Goal: Information Seeking & Learning: Check status

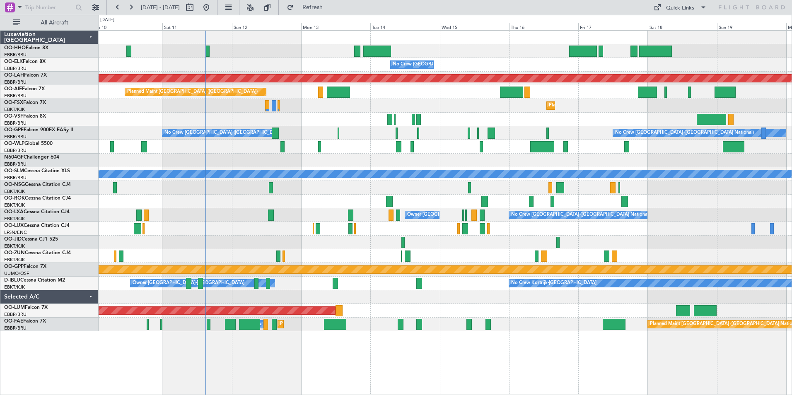
click at [341, 249] on div at bounding box center [445, 243] width 693 height 14
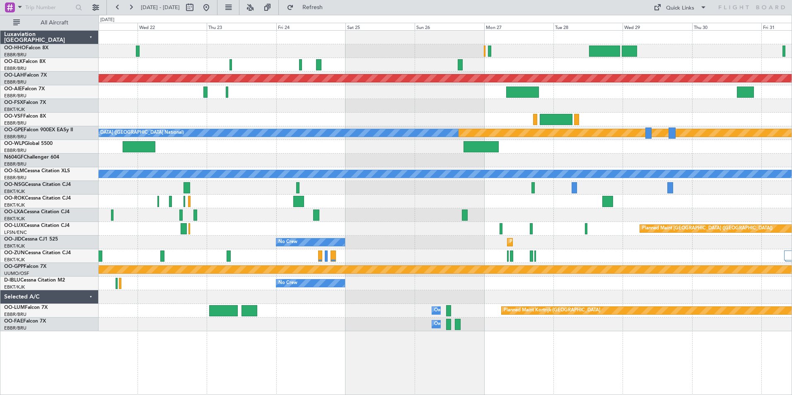
click at [619, 236] on div "Planned Maint Alton-st Louis (St Louis Regl) Planned Maint Nurnberg No Crew Bru…" at bounding box center [445, 181] width 693 height 301
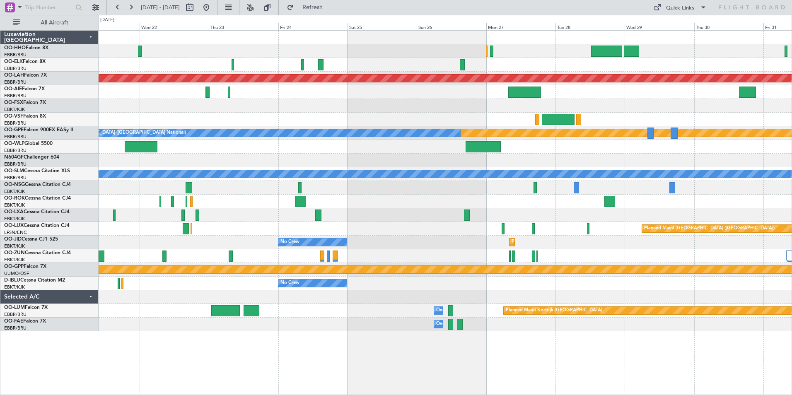
click at [734, 208] on div "Planned Maint Alton-st Louis (St Louis Regl) Planned Maint Nurnberg No Crew Bru…" at bounding box center [445, 181] width 693 height 301
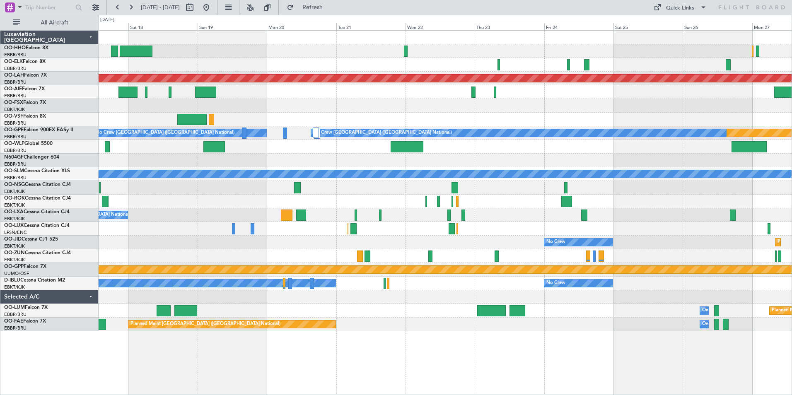
click at [792, 192] on html "21 Oct 2025 - 31 Oct 2025 Refresh Quick Links All Aircraft Planned Maint Alton-…" at bounding box center [396, 197] width 792 height 395
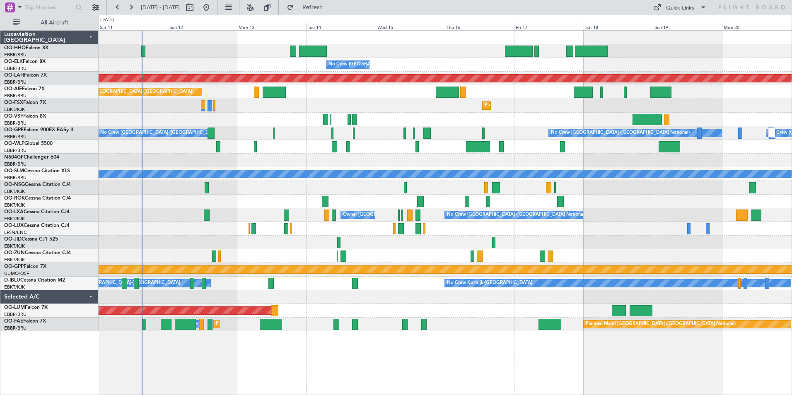
click at [747, 183] on div "Planned Maint Geneva (Cointrin) No Crew Brussels (Brussels National) Planned Ma…" at bounding box center [445, 181] width 693 height 301
